Goal: Transaction & Acquisition: Subscribe to service/newsletter

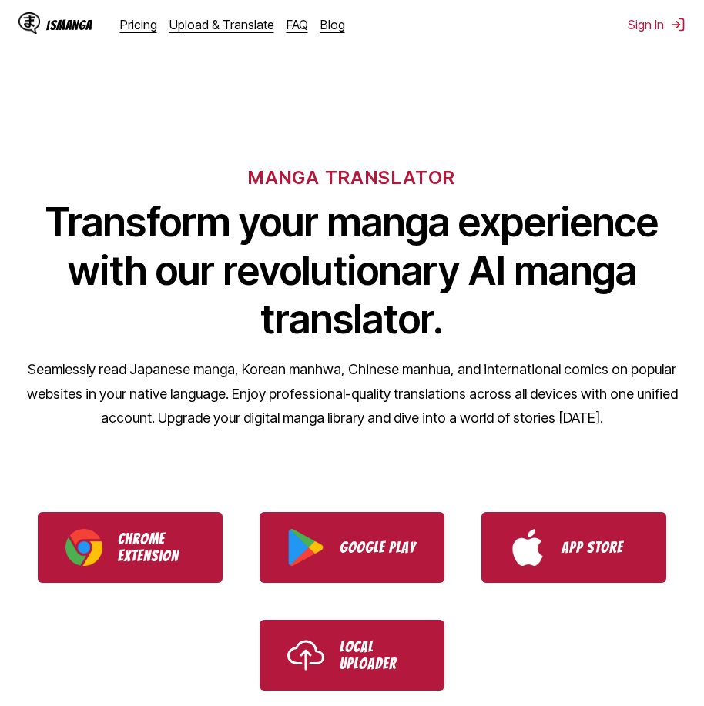
click at [401, 617] on ul "Chrome Extension Google Play App Store Local Uploader" at bounding box center [352, 602] width 704 height 216
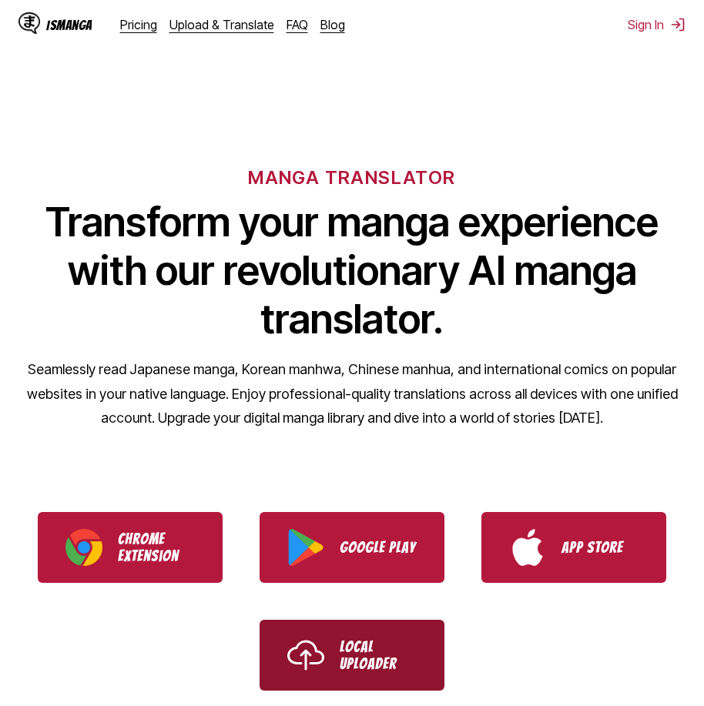
click at [405, 645] on p "Local Uploader" at bounding box center [378, 656] width 77 height 34
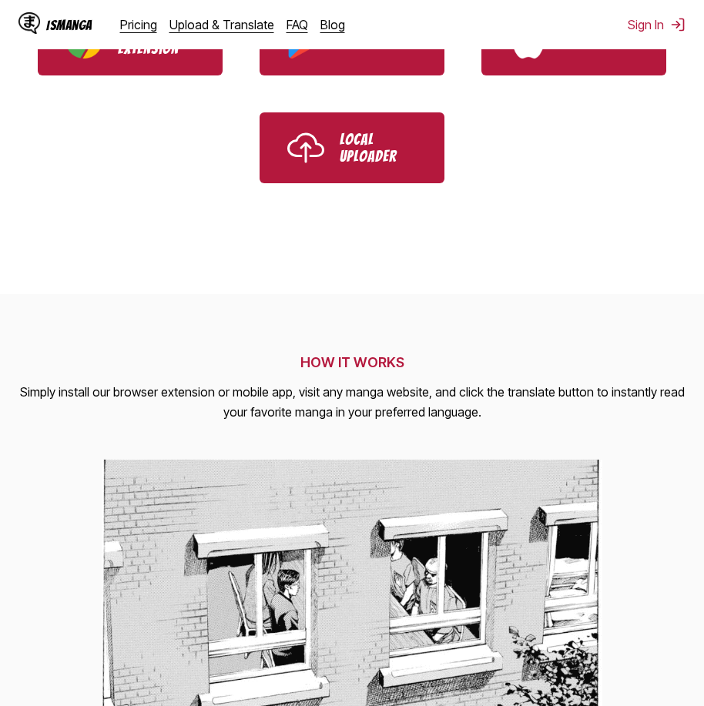
scroll to position [693, 0]
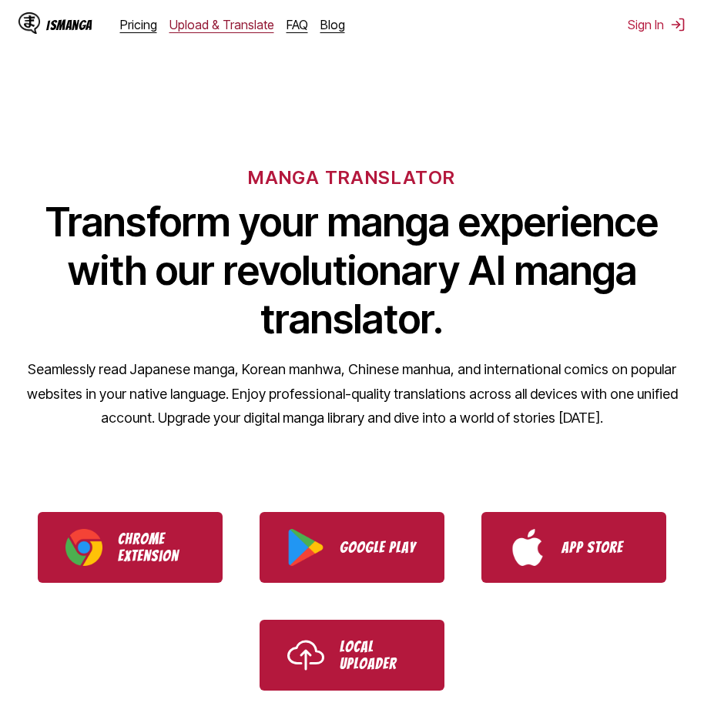
click at [250, 25] on link "Upload & Translate" at bounding box center [221, 24] width 105 height 15
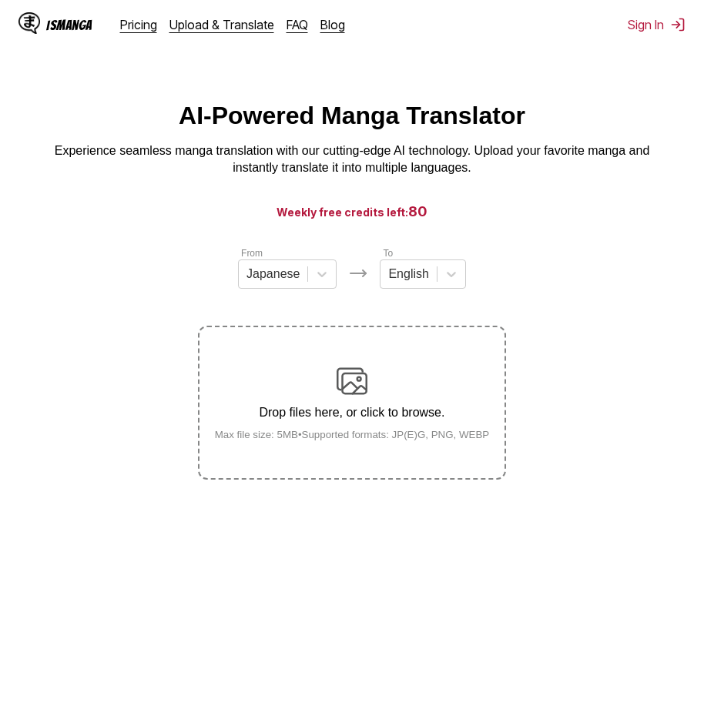
click at [159, 29] on div "Pricing Upload & Translate FAQ Blog" at bounding box center [238, 24] width 237 height 15
click at [137, 32] on link "Pricing" at bounding box center [138, 24] width 37 height 15
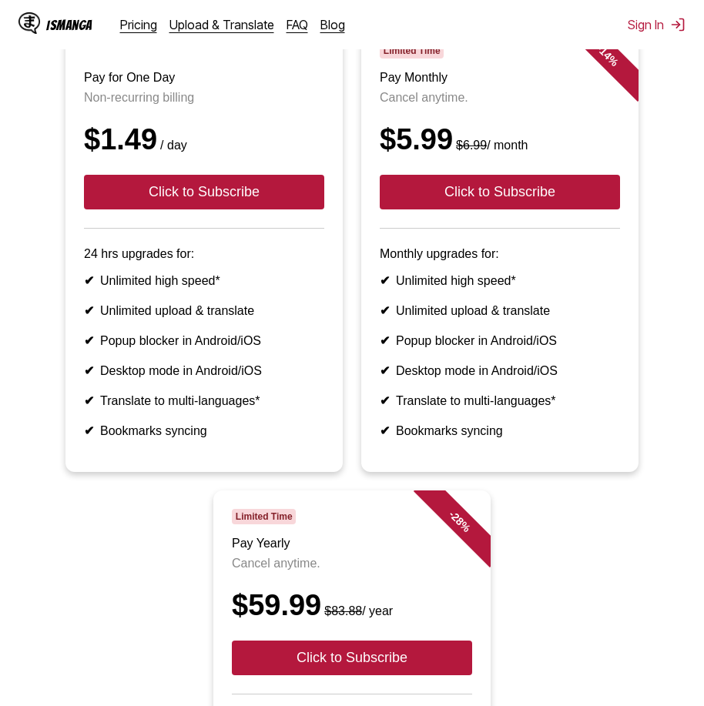
scroll to position [154, 0]
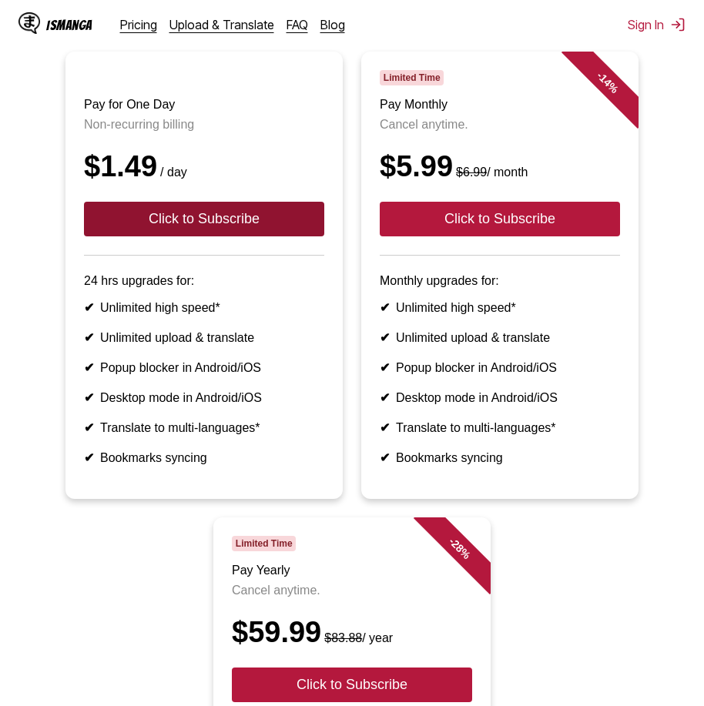
click at [287, 236] on button "Click to Subscribe" at bounding box center [204, 219] width 240 height 35
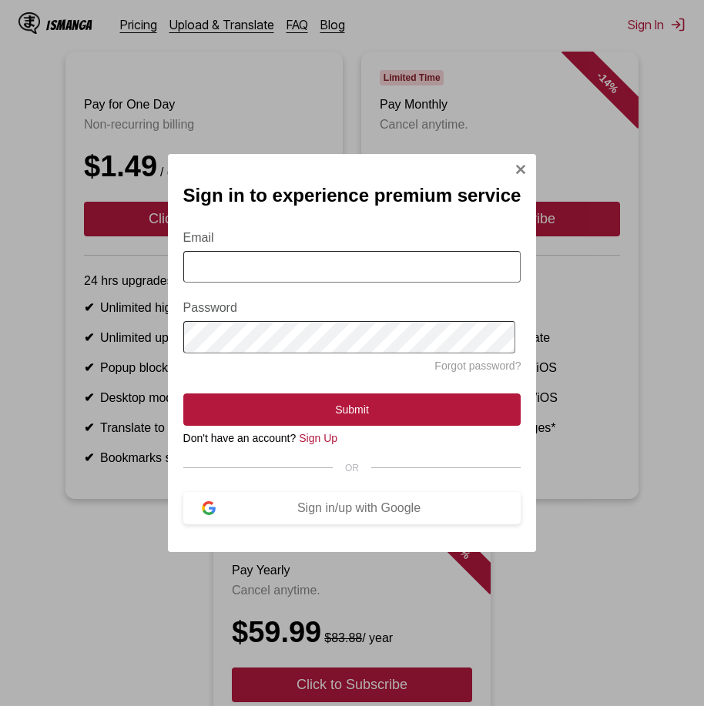
click at [521, 165] on img "Sign In Modal" at bounding box center [521, 169] width 12 height 12
